Goal: Task Accomplishment & Management: Manage account settings

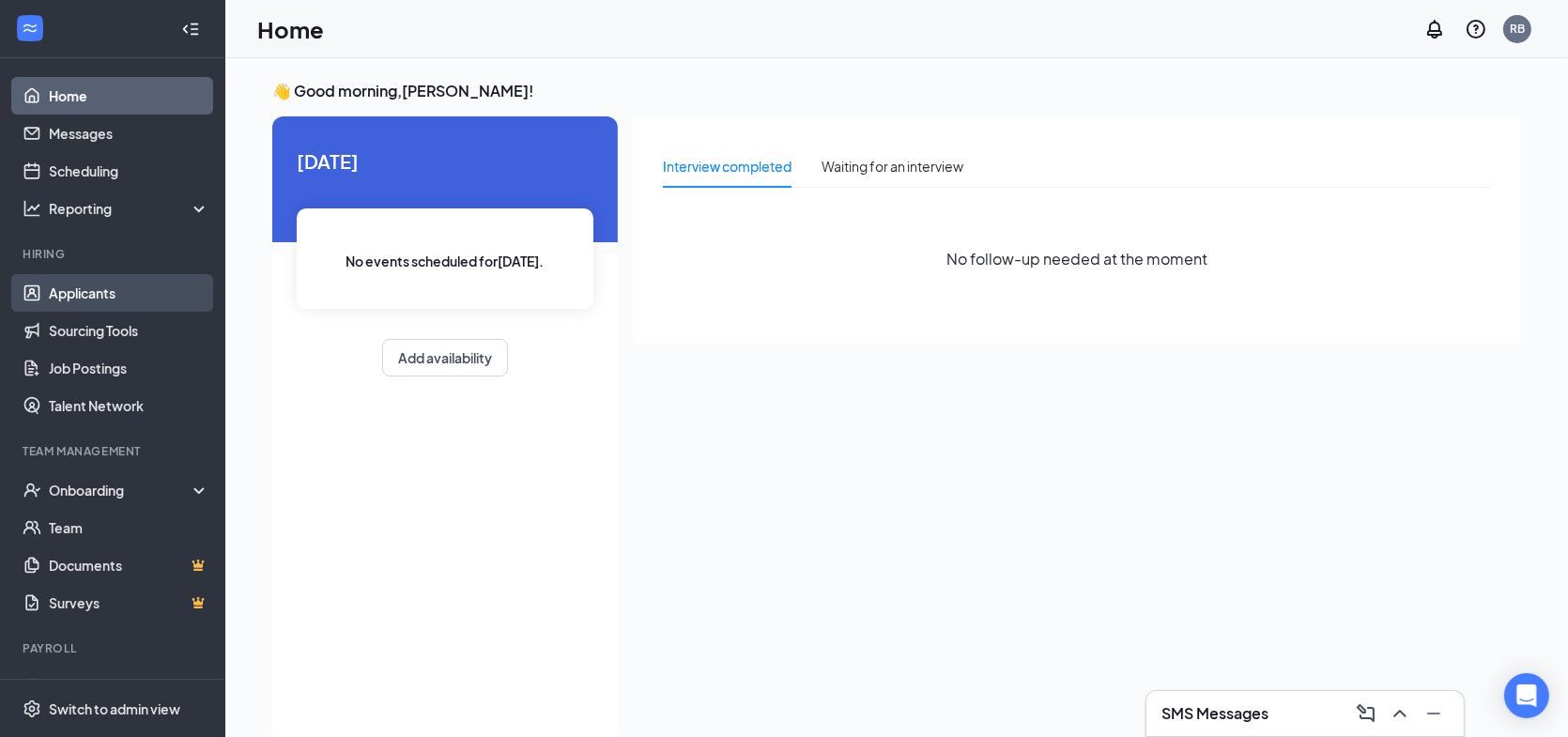
click at [120, 293] on link "Applicants" at bounding box center [129, 293] width 161 height 37
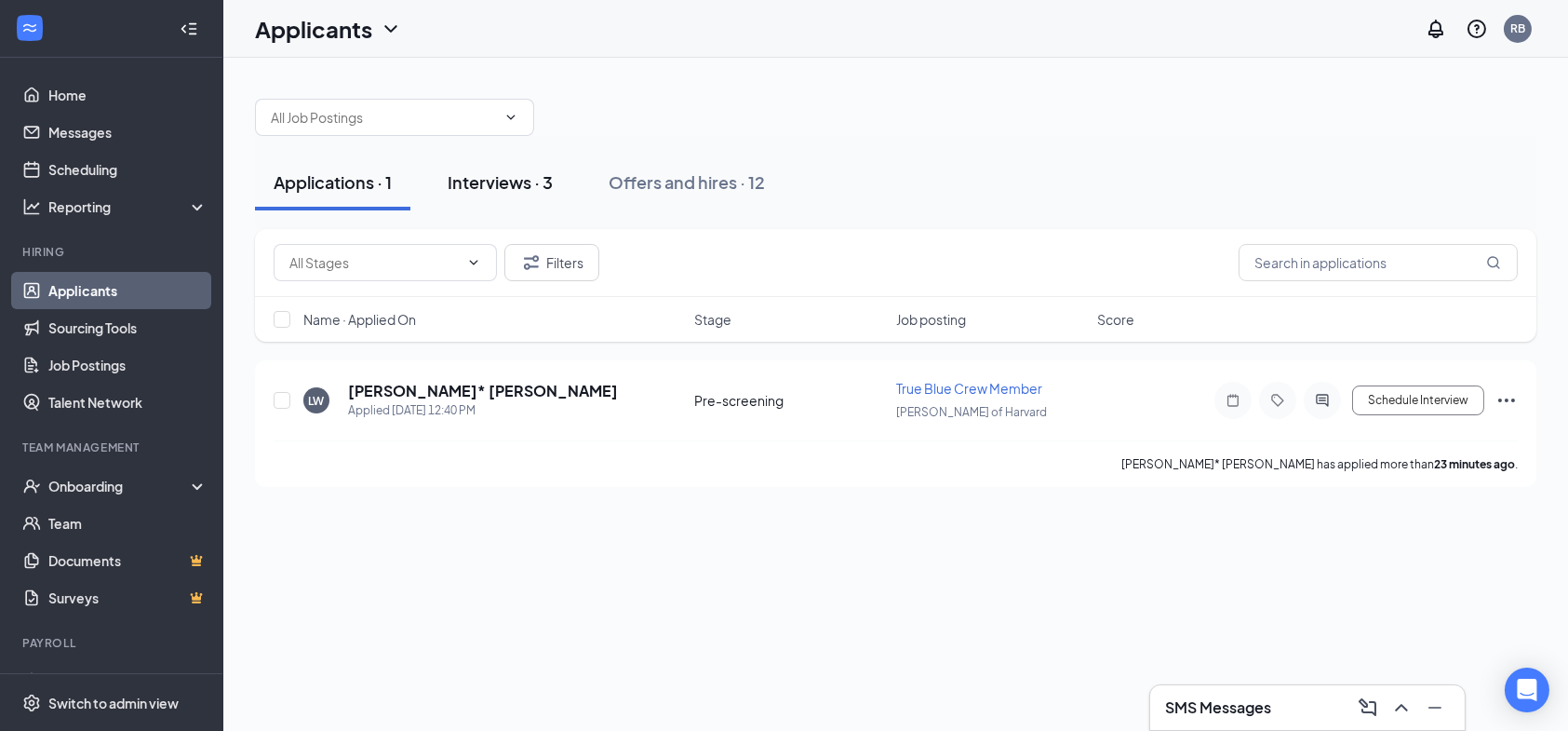
click at [502, 180] on div "Interviews · 3" at bounding box center [500, 183] width 105 height 23
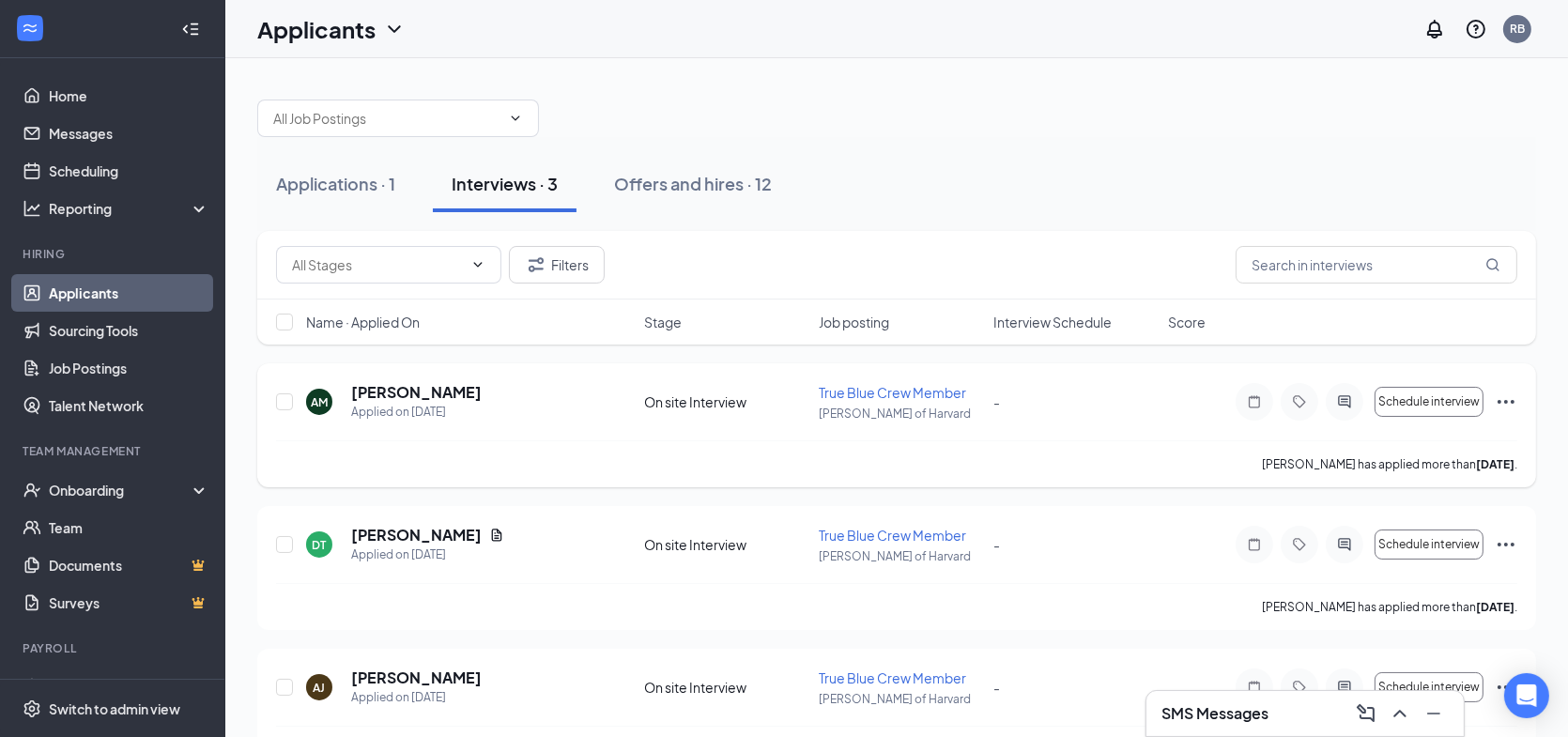
scroll to position [57, 0]
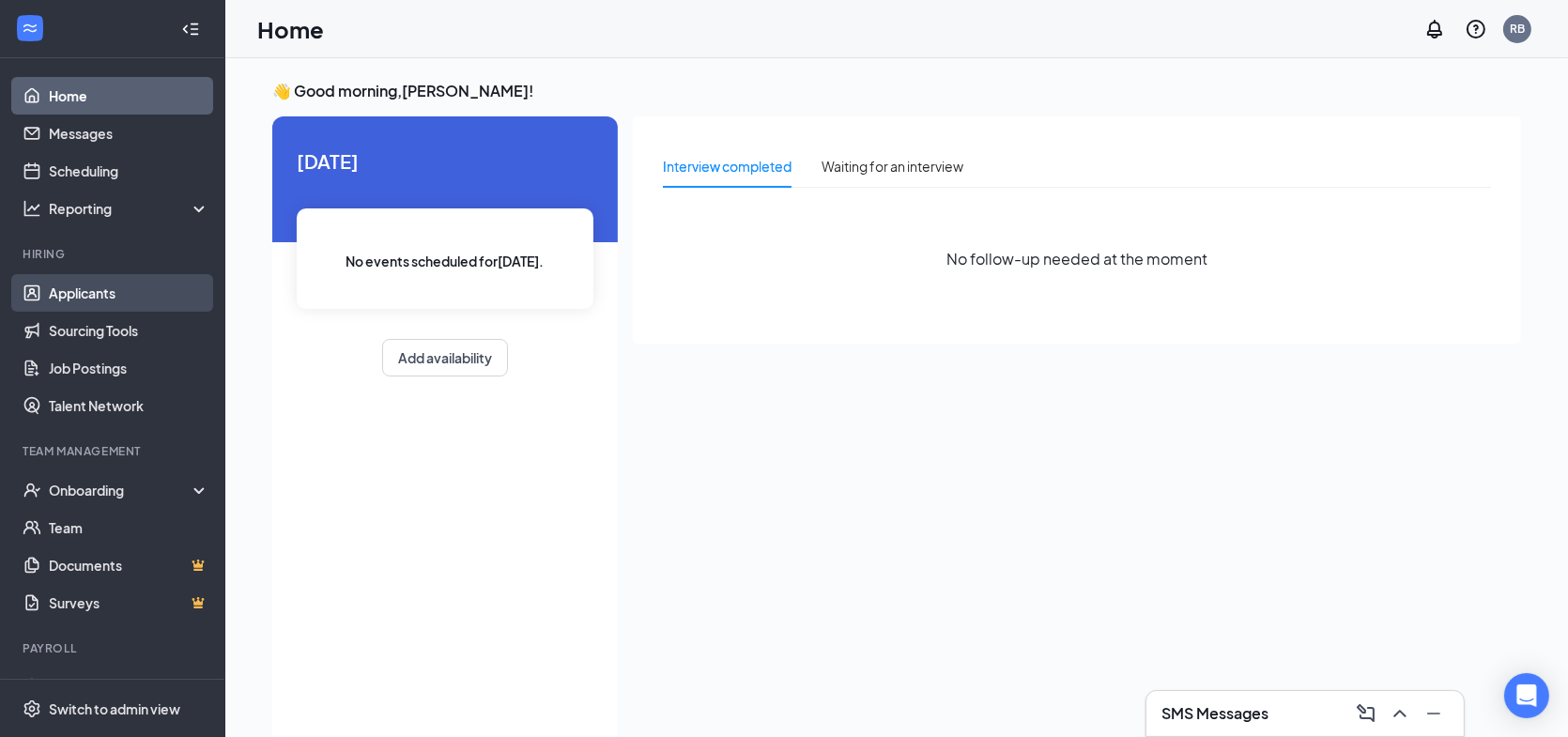
click at [105, 294] on link "Applicants" at bounding box center [129, 293] width 161 height 37
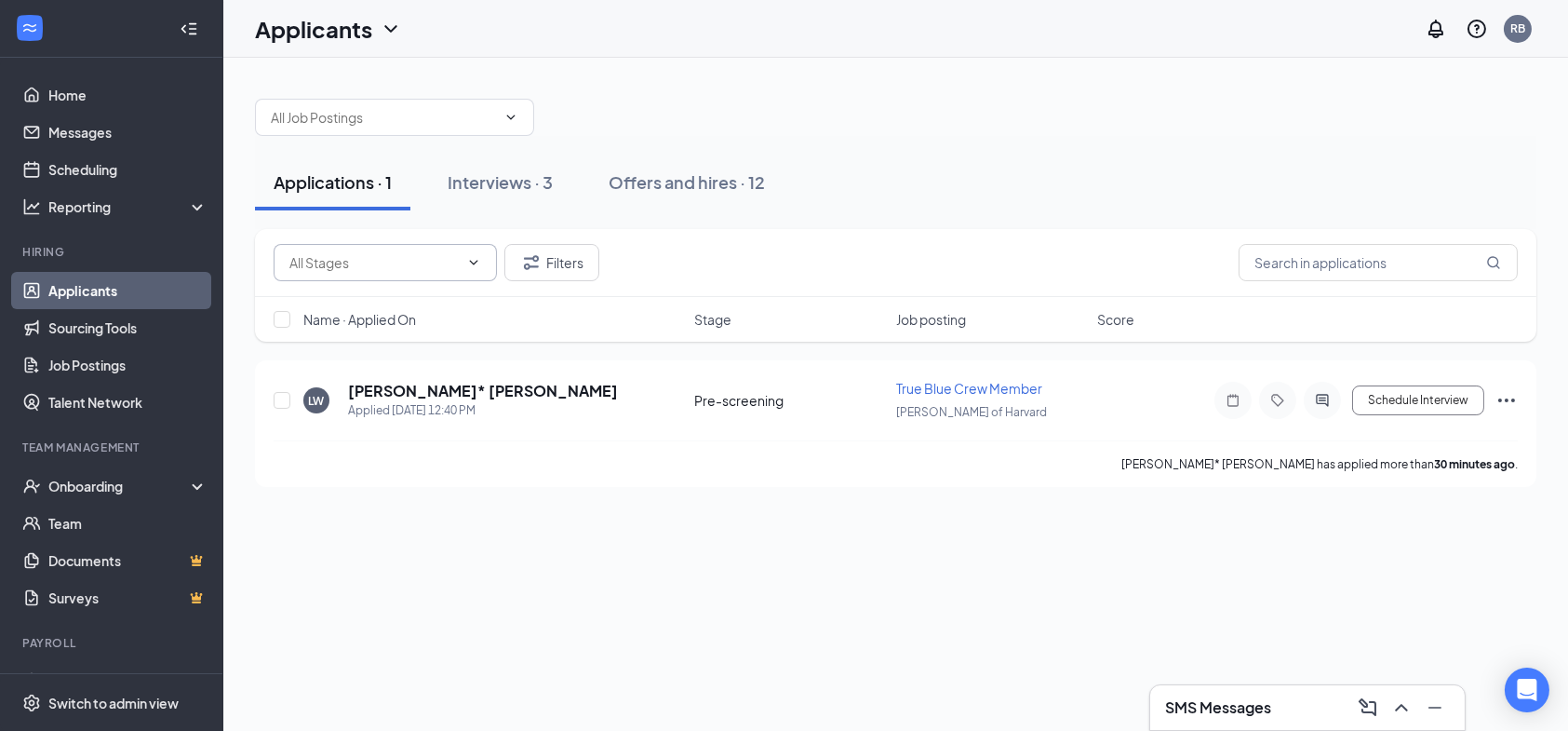
click at [473, 266] on icon "ChevronDown" at bounding box center [474, 262] width 15 height 15
click at [561, 257] on button "Filters" at bounding box center [552, 262] width 95 height 37
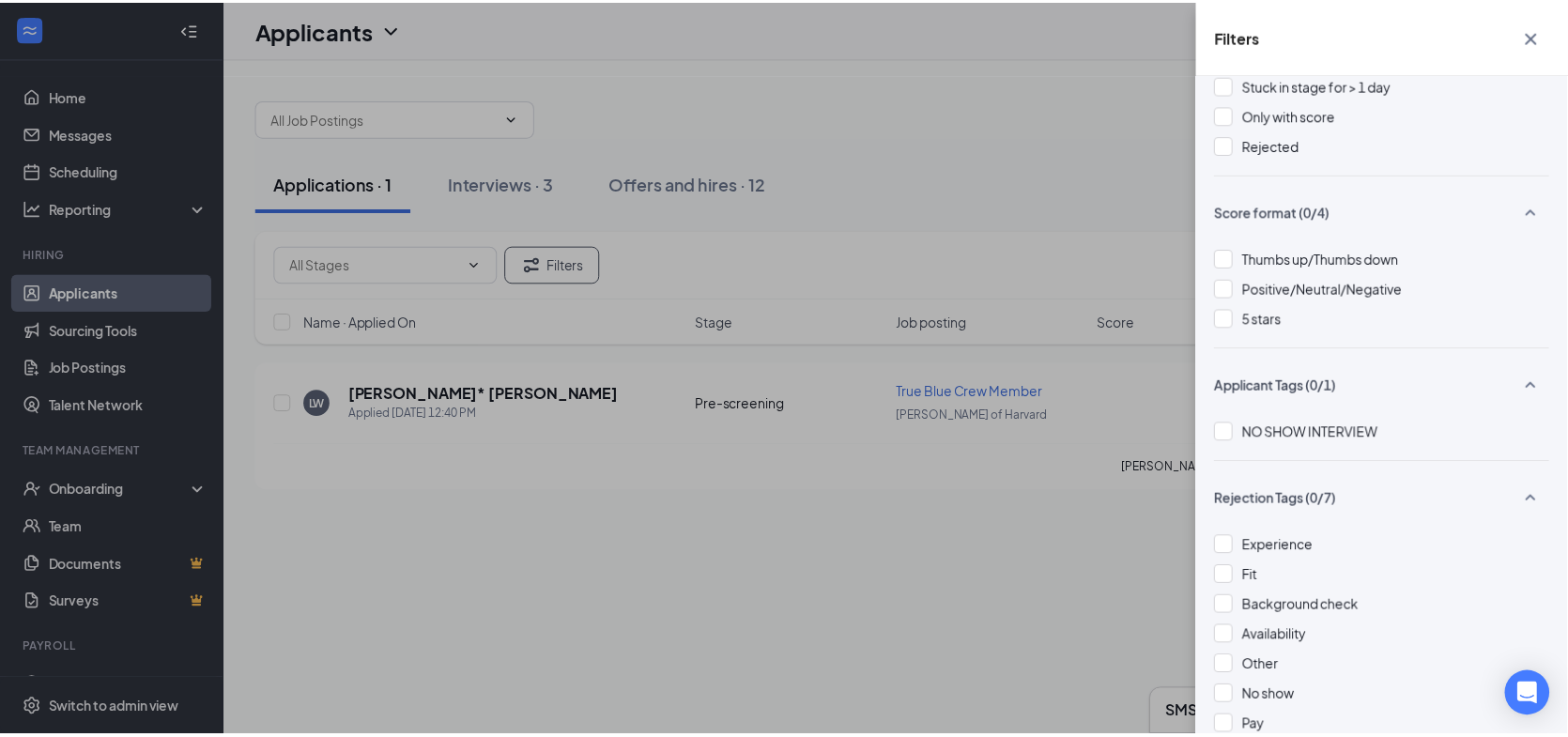
scroll to position [39, 0]
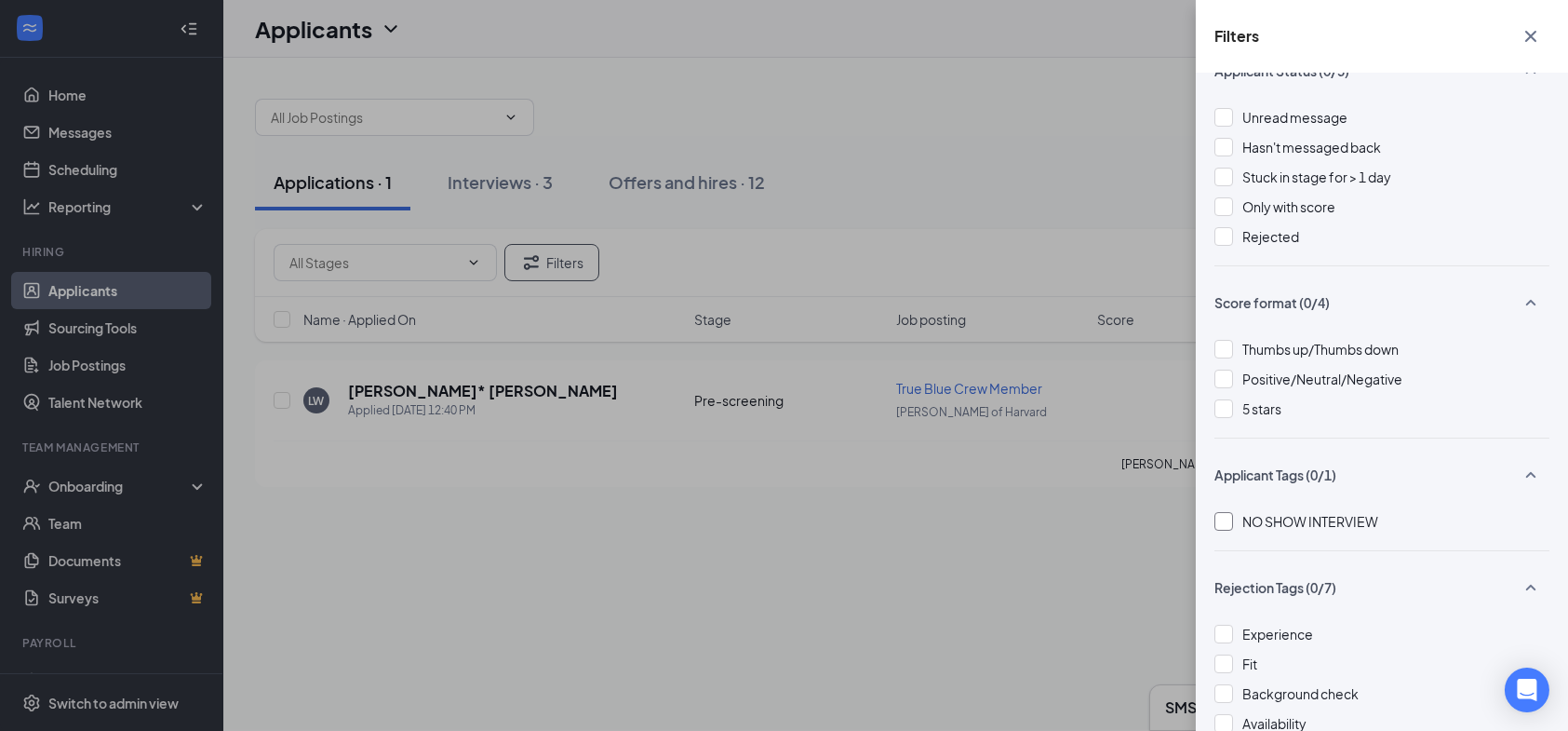
click at [1222, 523] on div at bounding box center [1224, 521] width 18 height 18
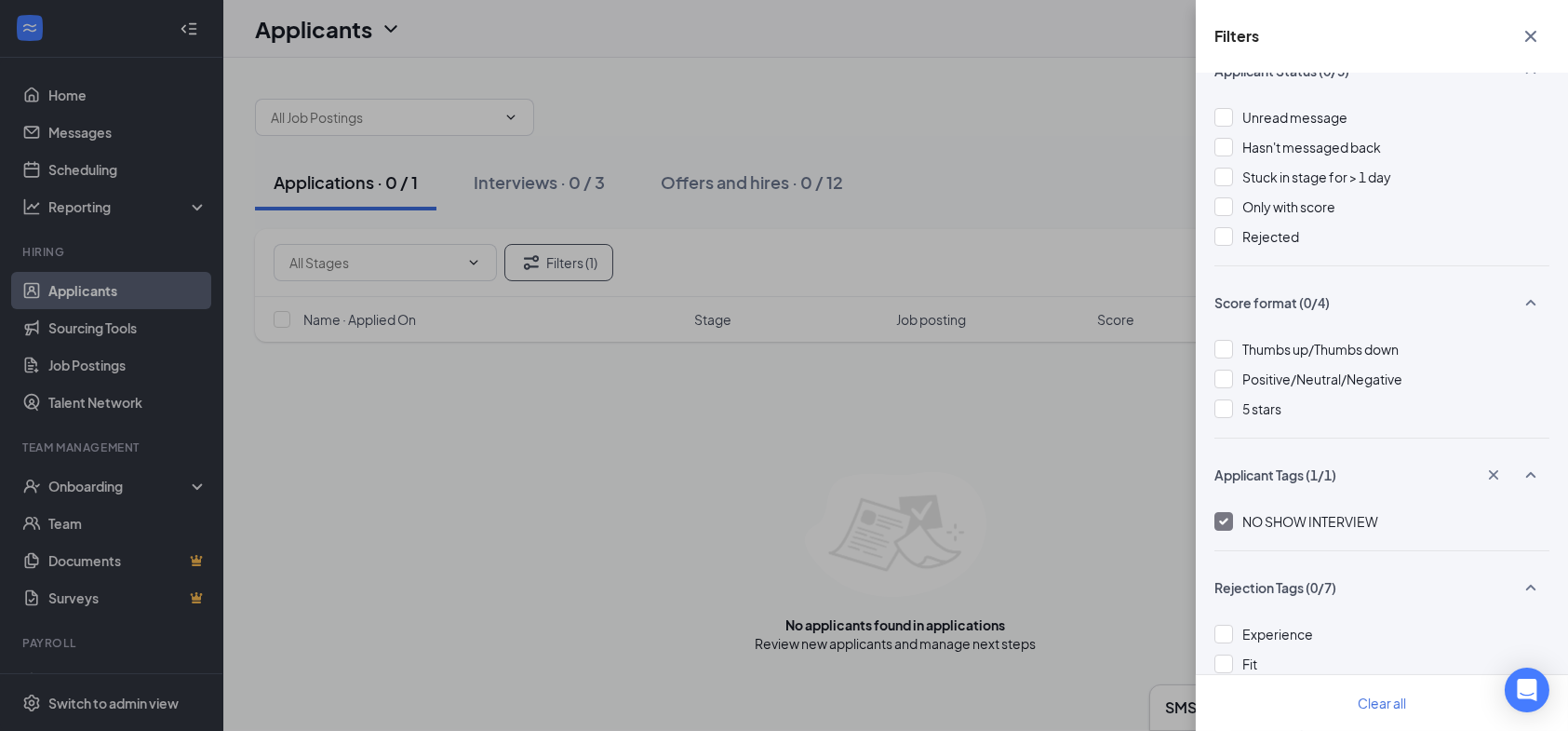
click at [1222, 523] on img at bounding box center [1225, 521] width 10 height 8
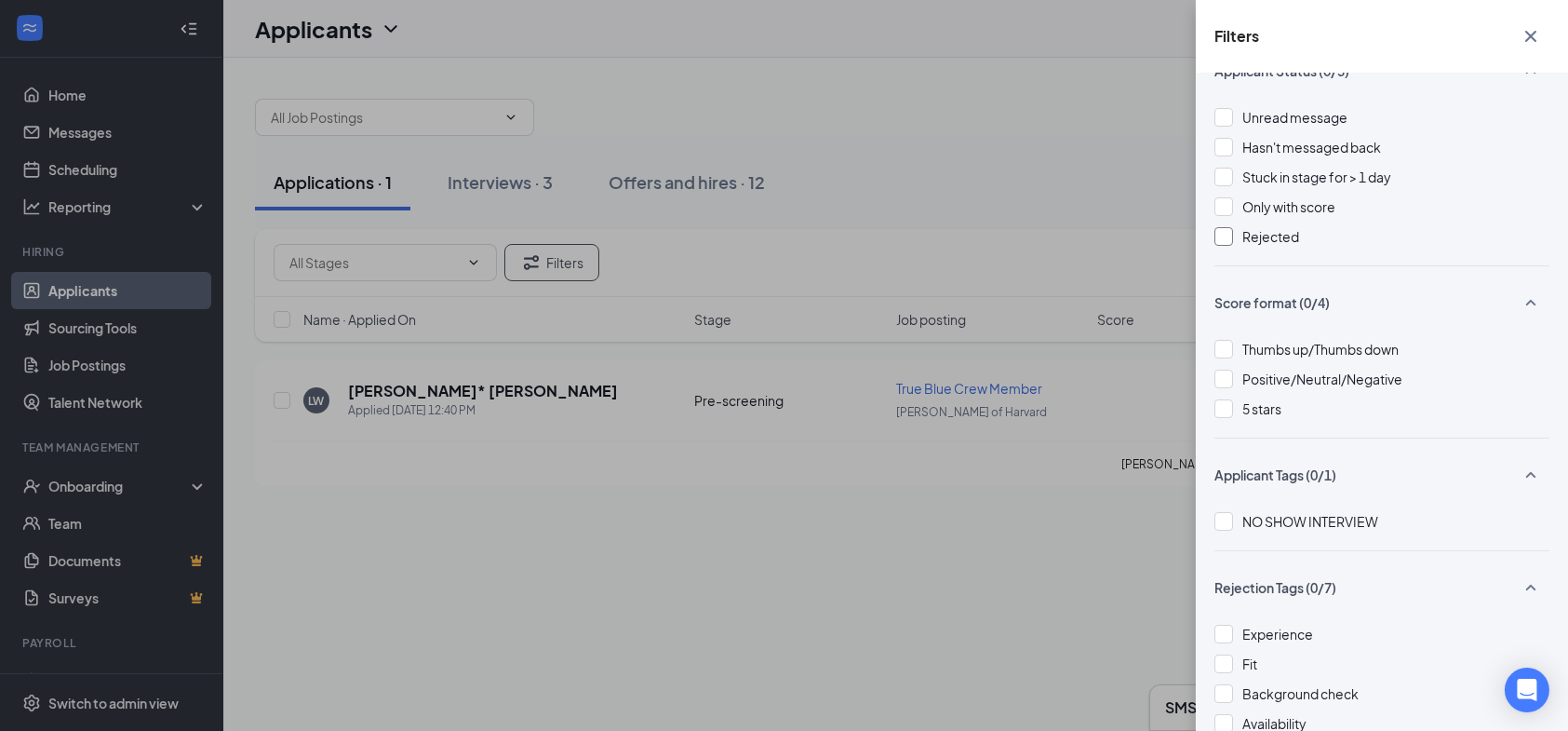
click at [1225, 239] on div at bounding box center [1224, 236] width 18 height 18
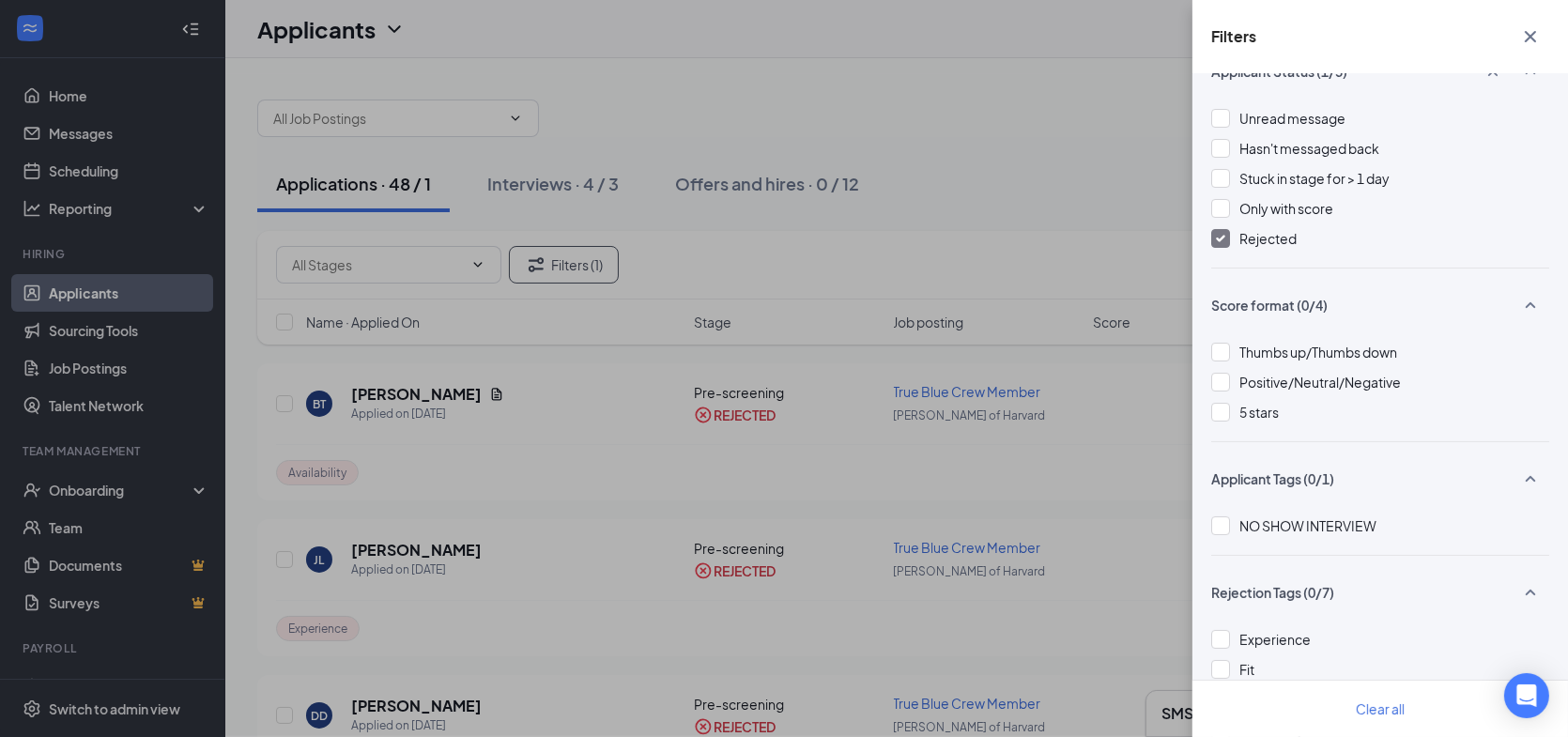
click at [904, 139] on div "Filters Applicant Status (1/5) Unread message Hasn't messaged back Stuck in sta…" at bounding box center [784, 368] width 1568 height 737
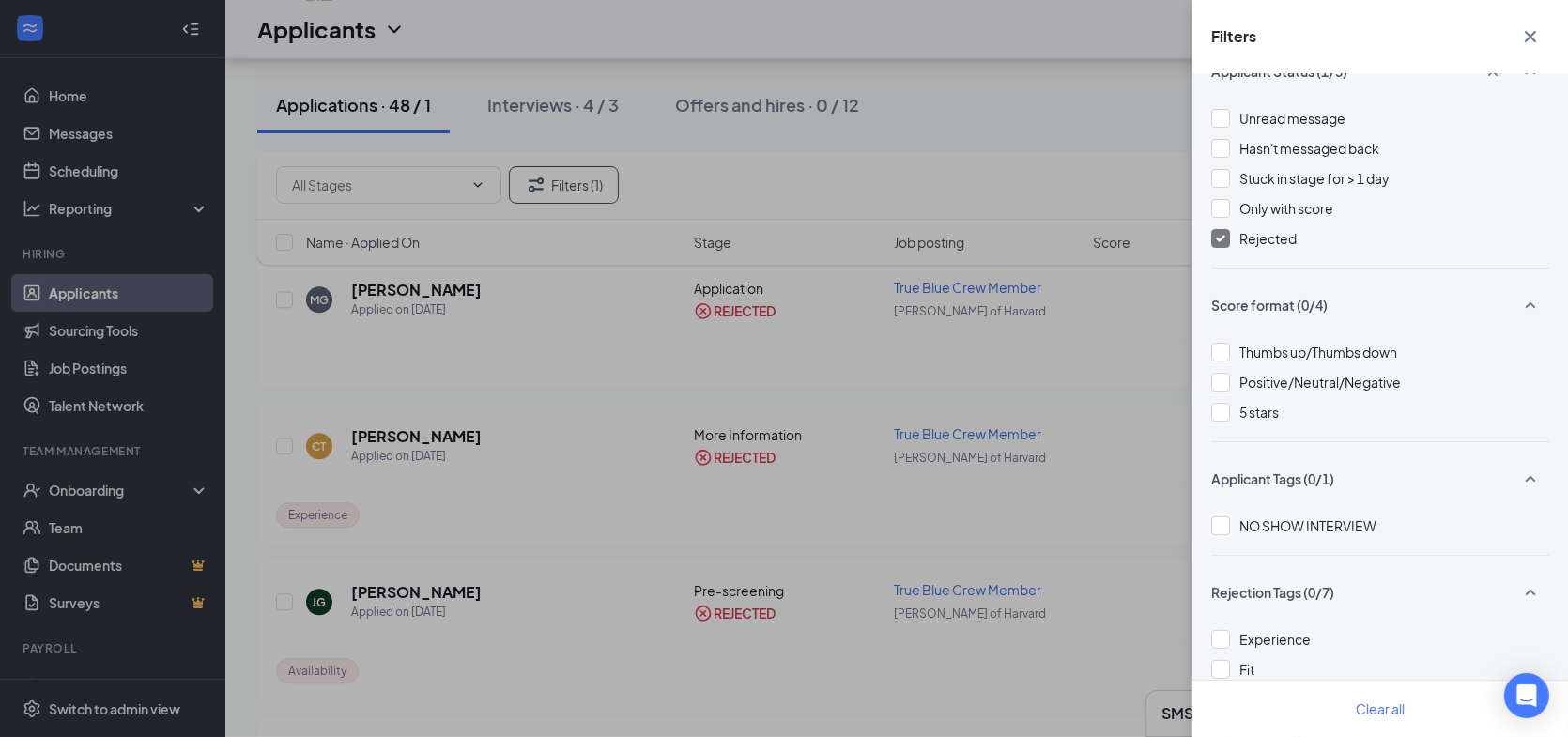
scroll to position [5727, 0]
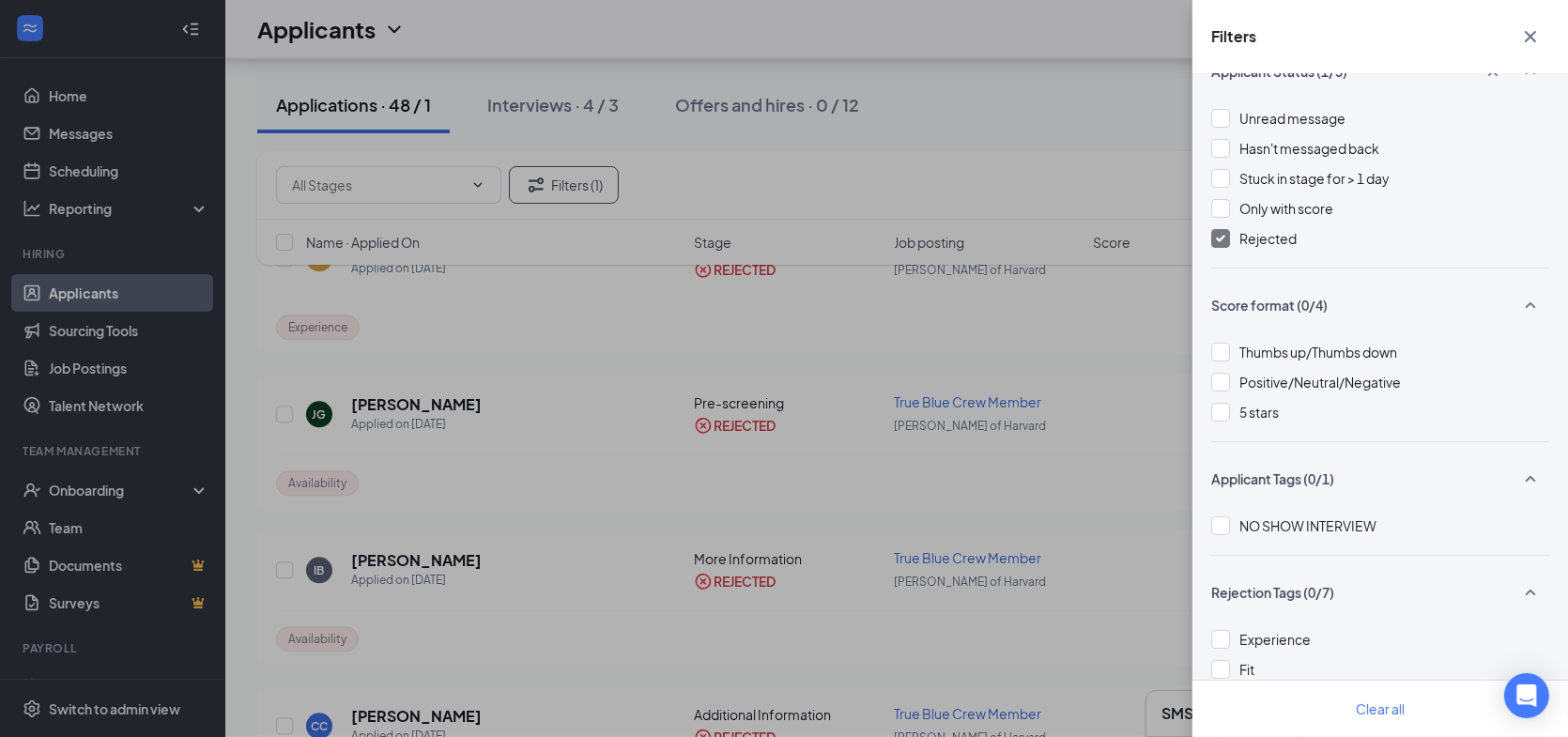
click at [1529, 37] on icon "Cross" at bounding box center [1531, 37] width 12 height 12
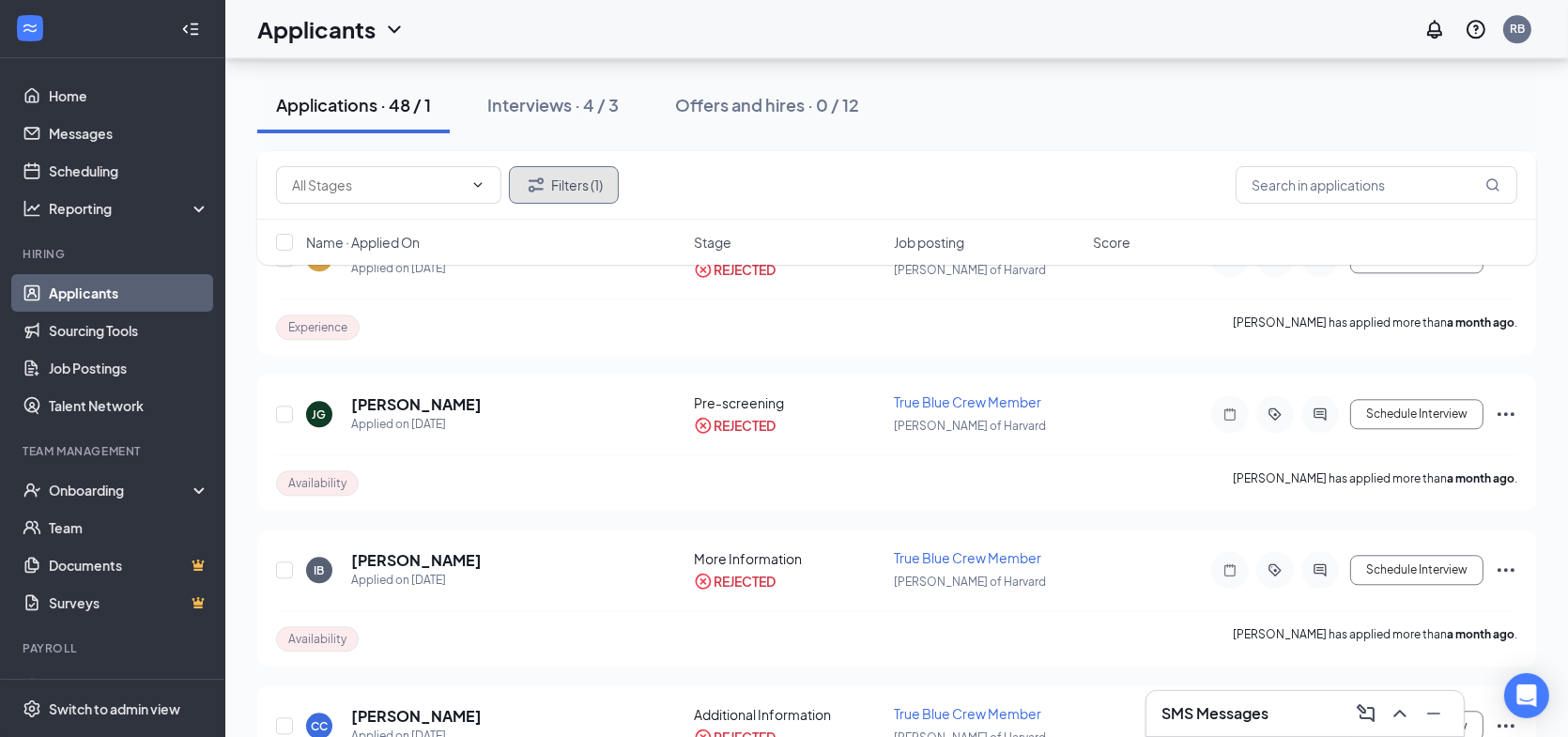
click at [556, 189] on button "Filters (1)" at bounding box center [564, 185] width 110 height 37
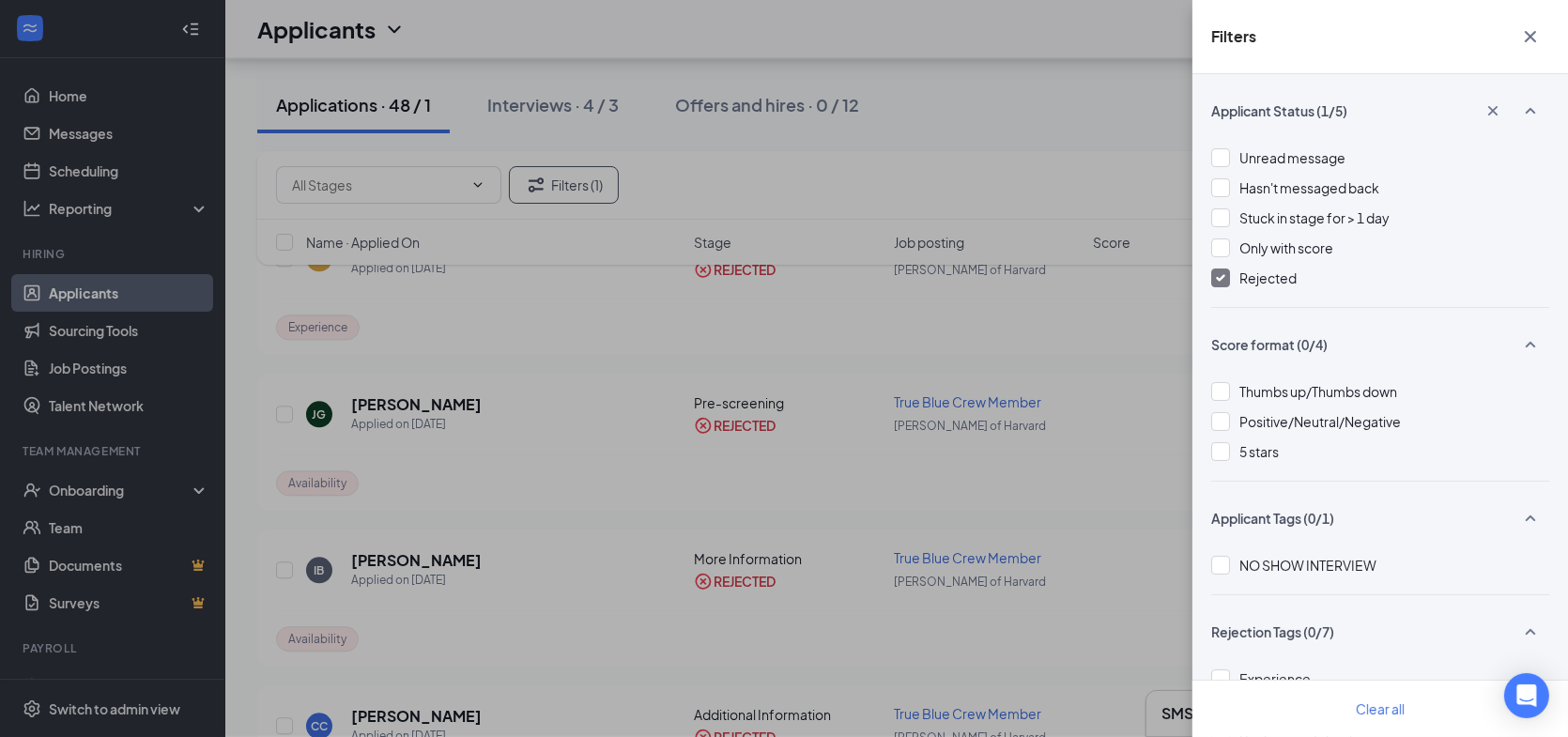
click at [1219, 275] on img at bounding box center [1221, 278] width 10 height 8
